Goal: Find specific page/section: Find specific page/section

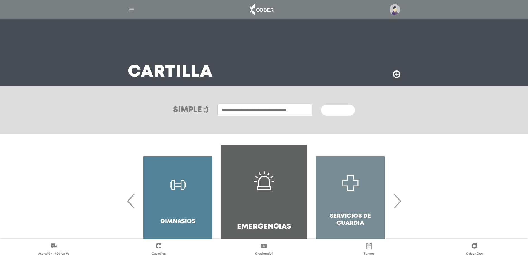
click at [394, 8] on img at bounding box center [394, 9] width 11 height 11
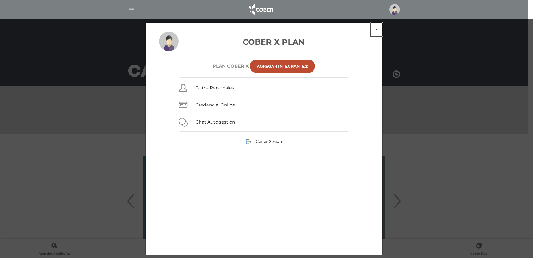
click at [379, 27] on button "×" at bounding box center [376, 30] width 12 height 14
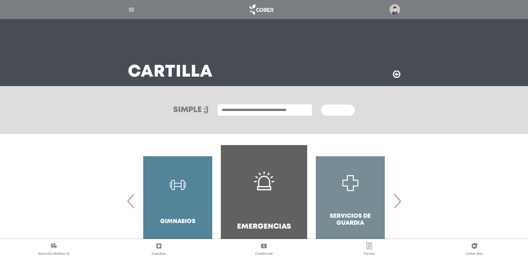
click at [285, 109] on input "text" at bounding box center [264, 110] width 95 height 12
click at [281, 123] on div "[GEOGRAPHIC_DATA]" at bounding box center [264, 122] width 93 height 7
type input "**********"
click at [328, 109] on span "Buscar" at bounding box center [336, 110] width 16 height 4
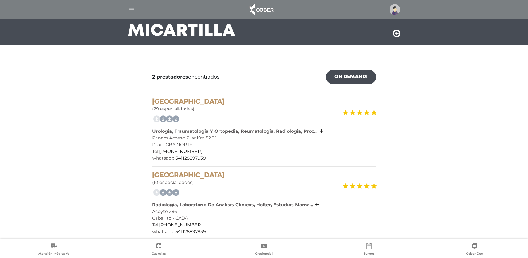
scroll to position [46, 0]
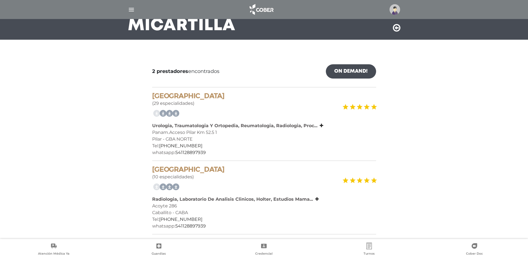
click at [11, 40] on main "Mi Cartilla 2 prestadores encontrados On Demand! mostrar en mi área Mostrar en …" at bounding box center [264, 106] width 528 height 304
